Goal: Transaction & Acquisition: Purchase product/service

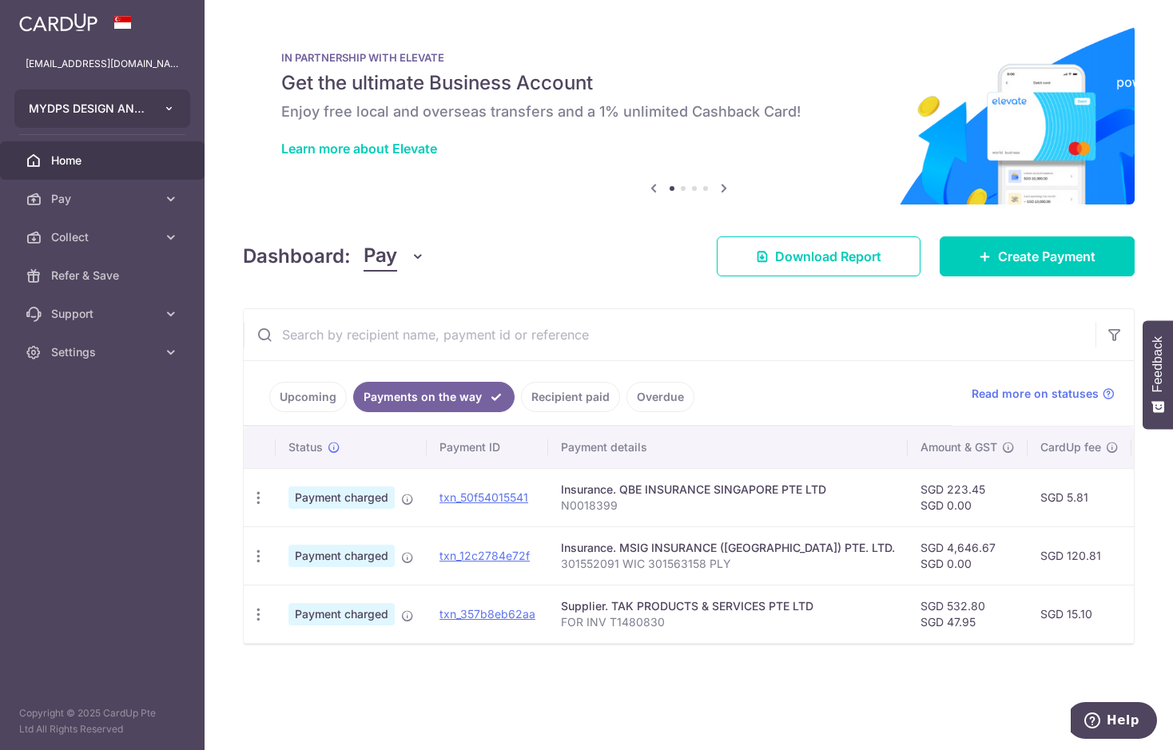
click at [161, 100] on button "MYDPS DESIGN AND CONSTRUCTION PTE. LTD." at bounding box center [102, 108] width 176 height 38
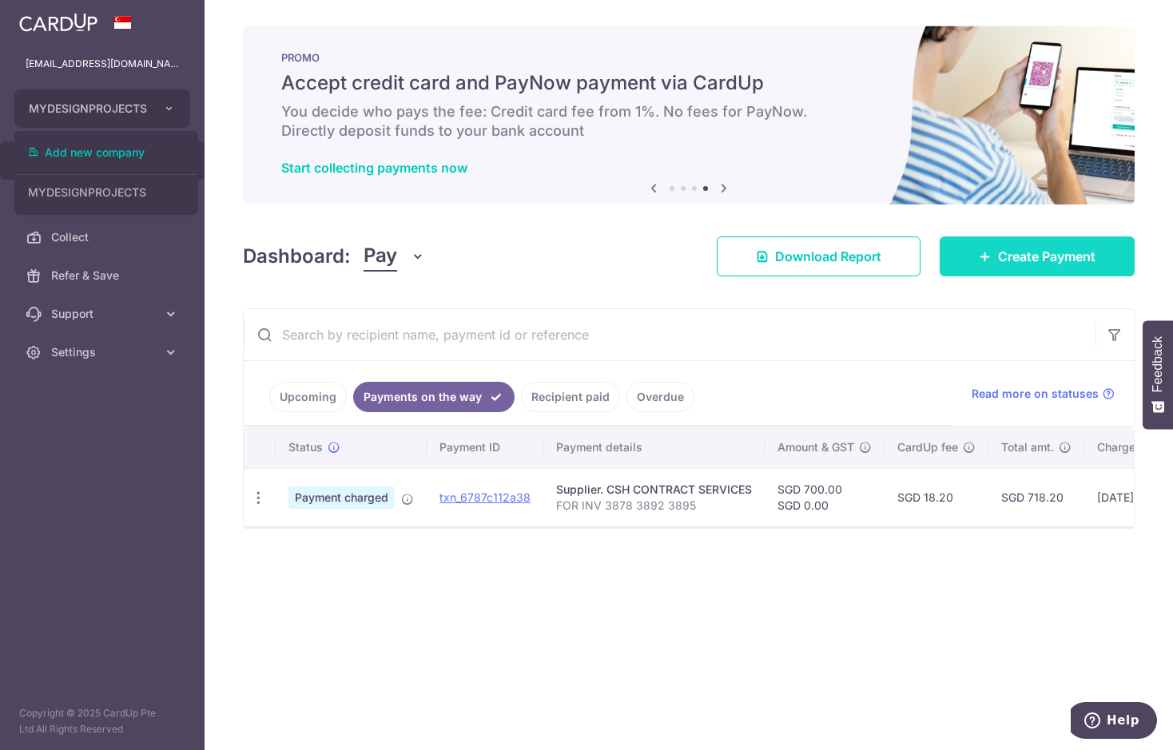
click at [1009, 262] on span "Create Payment" at bounding box center [1046, 256] width 97 height 19
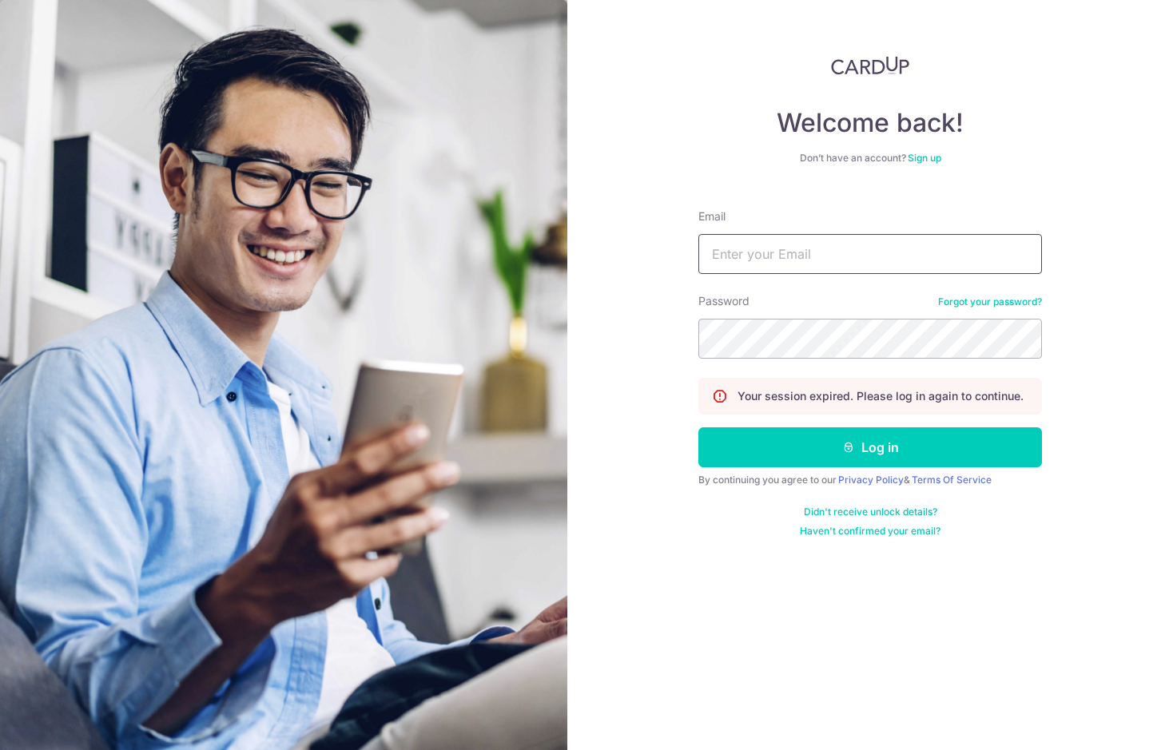
type input "[EMAIL_ADDRESS][DOMAIN_NAME]"
click at [1022, 189] on div "Welcome back! Don’t have an account? Sign up Email accounts@mydpssg.com Passwor…" at bounding box center [870, 297] width 344 height 482
